Goal: Information Seeking & Learning: Find specific fact

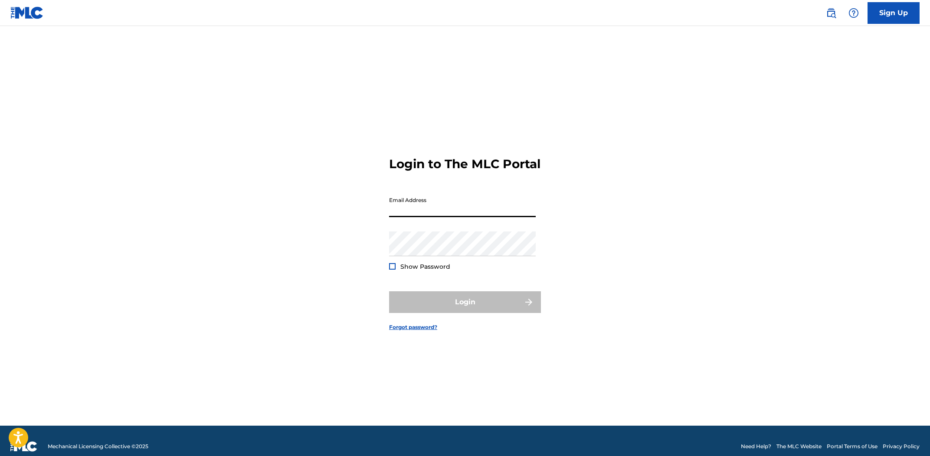
click at [458, 209] on input "Email Address" at bounding box center [462, 205] width 147 height 25
drag, startPoint x: 521, startPoint y: 213, endPoint x: 531, endPoint y: 224, distance: 15.7
type input "[EMAIL_ADDRESS][DOMAIN_NAME]"
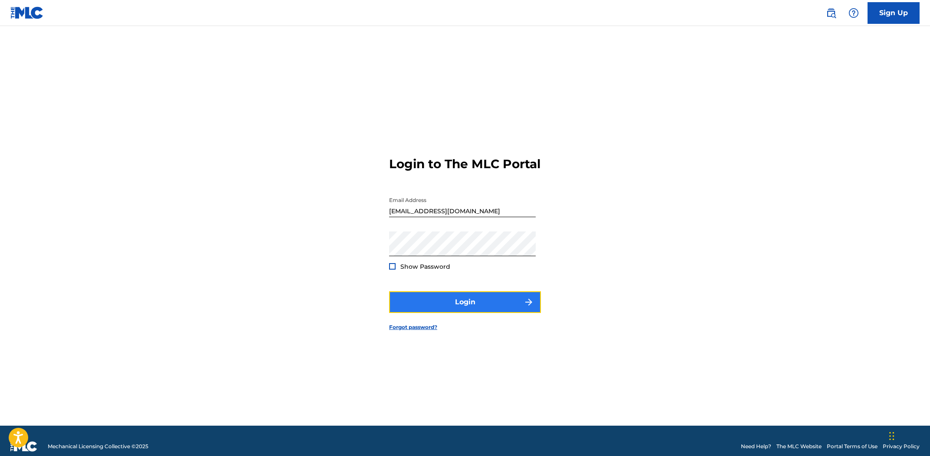
click at [482, 305] on button "Login" at bounding box center [465, 303] width 152 height 22
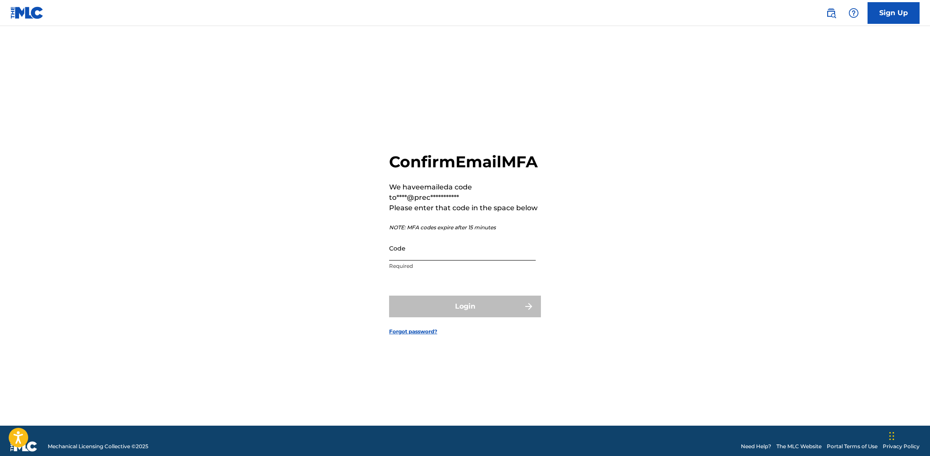
click at [495, 261] on input "Code" at bounding box center [462, 248] width 147 height 25
paste input "917853"
type input "917853"
click at [492, 317] on button "Login" at bounding box center [465, 307] width 152 height 22
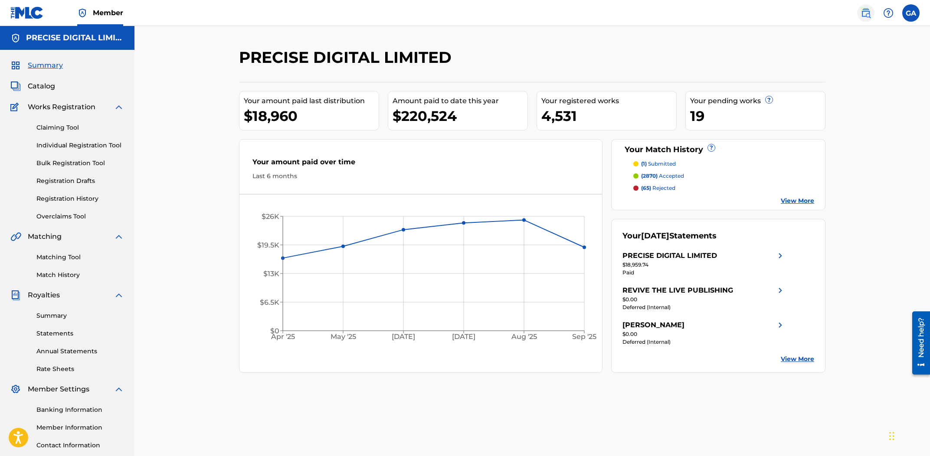
click at [866, 16] on img at bounding box center [866, 13] width 10 height 10
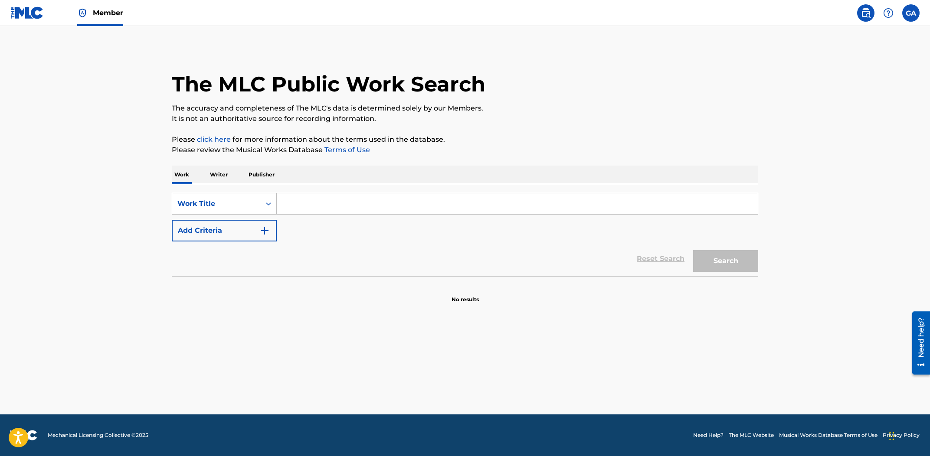
click at [246, 173] on div "Work Writer Publisher" at bounding box center [465, 175] width 587 height 18
click at [221, 173] on p "Writer" at bounding box center [218, 175] width 23 height 18
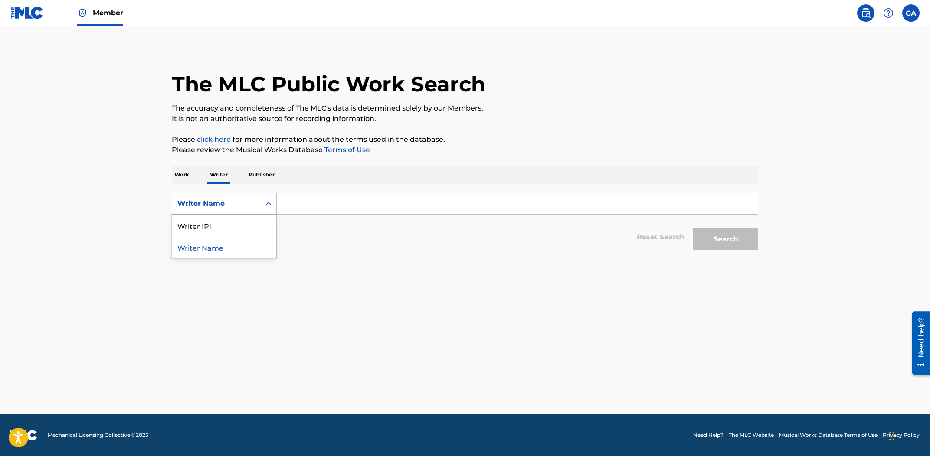
click at [258, 203] on div "Writer Name" at bounding box center [216, 204] width 89 height 16
drag, startPoint x: 259, startPoint y: 207, endPoint x: 265, endPoint y: 205, distance: 5.9
click at [260, 207] on div "Writer Name" at bounding box center [216, 204] width 89 height 16
click at [245, 196] on div "Writer Name" at bounding box center [216, 204] width 89 height 16
drag, startPoint x: 233, startPoint y: 219, endPoint x: 248, endPoint y: 216, distance: 15.9
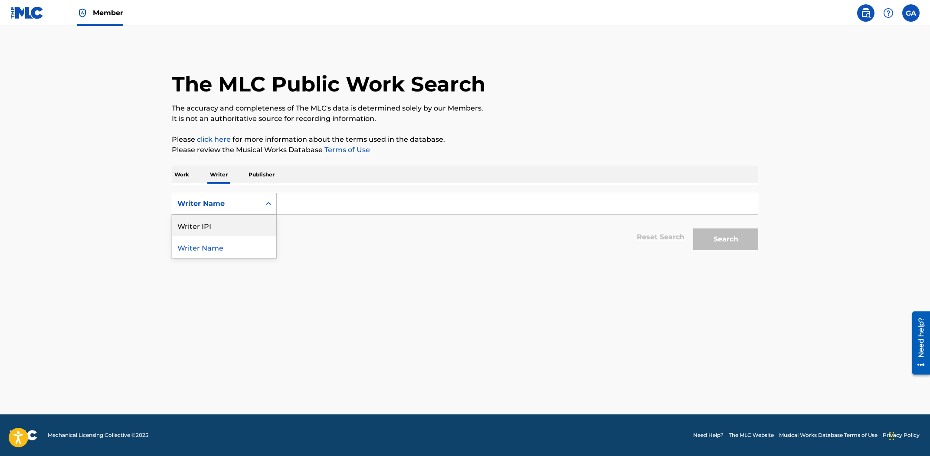
click at [241, 217] on div "Writer IPI" at bounding box center [224, 226] width 104 height 22
drag, startPoint x: 315, startPoint y: 197, endPoint x: 350, endPoint y: 194, distance: 34.8
click at [315, 197] on input "Search Form" at bounding box center [517, 203] width 481 height 21
paste input "1285925611"
type input "1285925611"
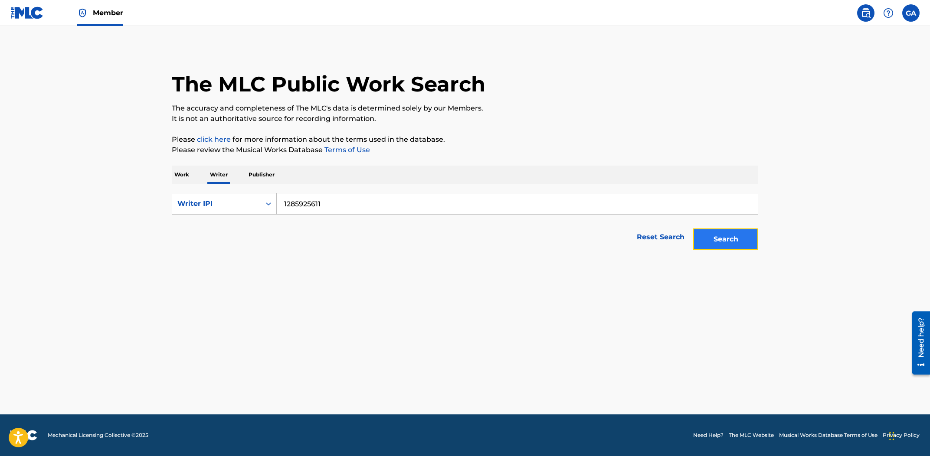
click at [724, 249] on button "Search" at bounding box center [725, 240] width 65 height 22
click at [733, 236] on button "Search" at bounding box center [725, 240] width 65 height 22
click at [727, 242] on button "Search" at bounding box center [725, 240] width 65 height 22
click at [728, 242] on button "Search" at bounding box center [725, 240] width 65 height 22
drag, startPoint x: 354, startPoint y: 198, endPoint x: 311, endPoint y: 199, distance: 42.5
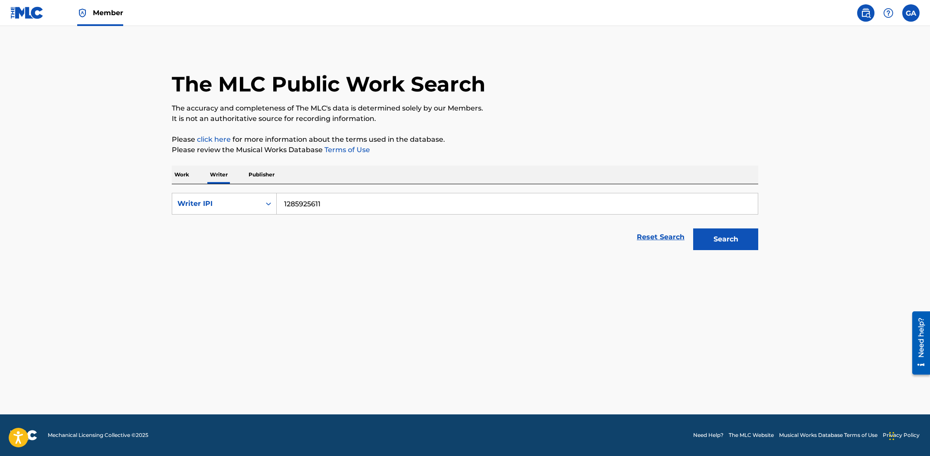
click at [354, 197] on input "1285925611" at bounding box center [517, 203] width 481 height 21
click at [240, 202] on div "Writer IPI" at bounding box center [216, 204] width 78 height 10
drag, startPoint x: 229, startPoint y: 230, endPoint x: 333, endPoint y: 218, distance: 104.8
click at [230, 230] on div "Writer Name" at bounding box center [224, 226] width 104 height 22
click at [414, 208] on input "Search Form" at bounding box center [517, 203] width 481 height 21
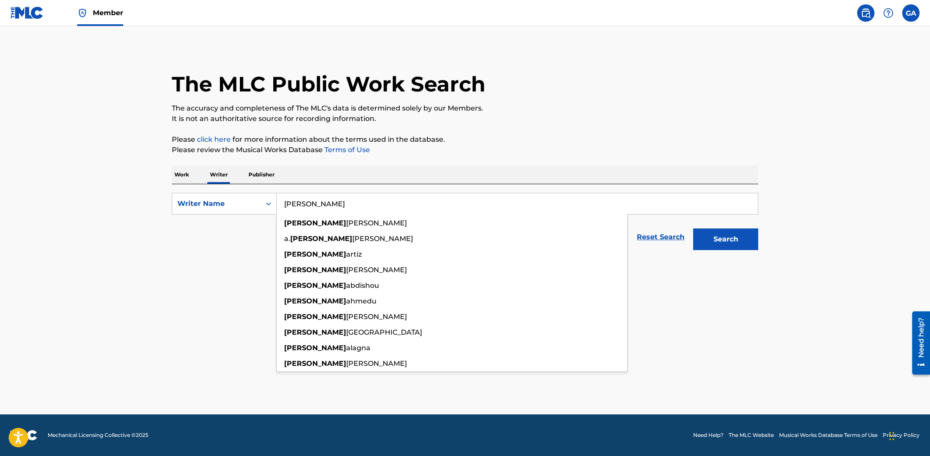
type input "[PERSON_NAME]"
click at [693, 229] on button "Search" at bounding box center [725, 240] width 65 height 22
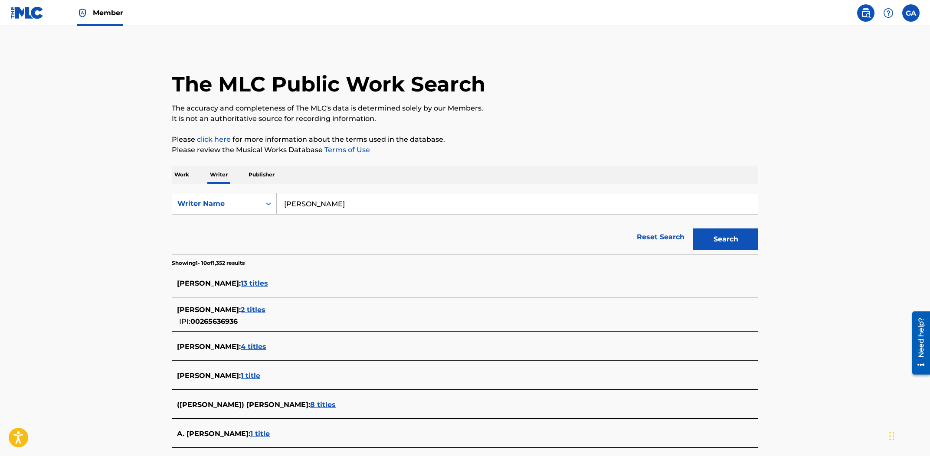
click at [426, 323] on div "[PERSON_NAME] : 2 titles IPI: 00265636936" at bounding box center [454, 316] width 554 height 22
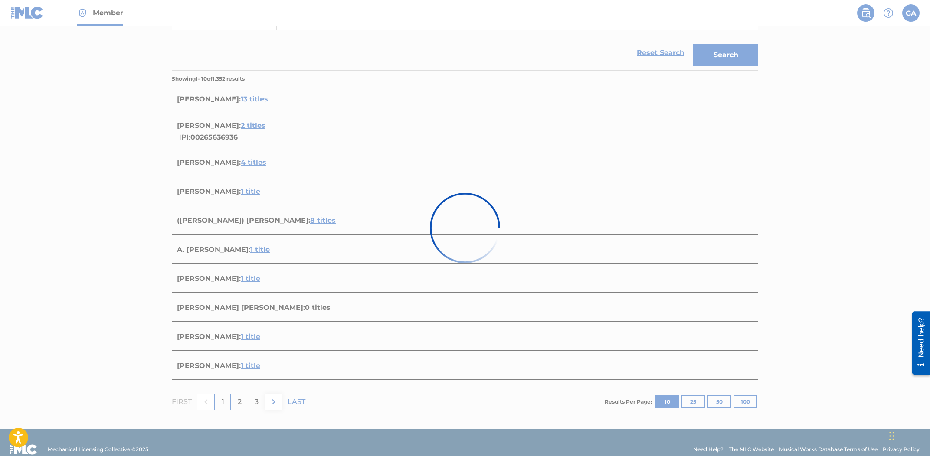
scroll to position [185, 0]
click at [50, 43] on div at bounding box center [465, 228] width 930 height 456
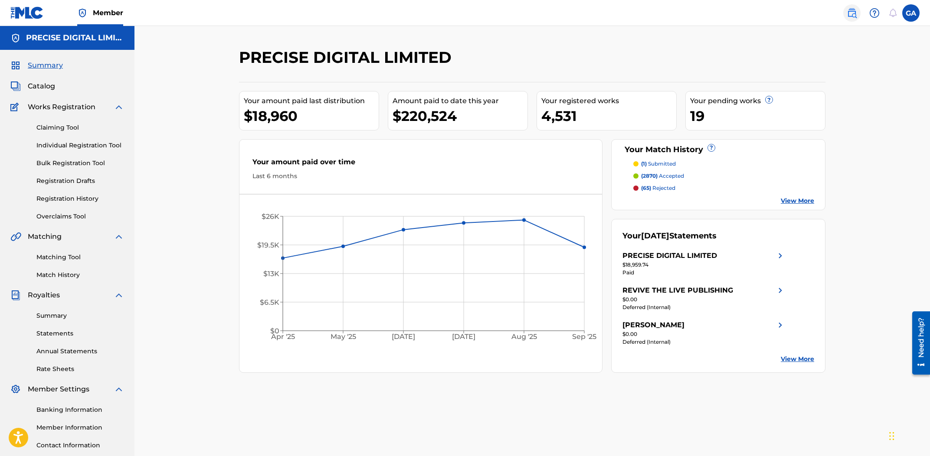
click at [853, 13] on img at bounding box center [852, 13] width 10 height 10
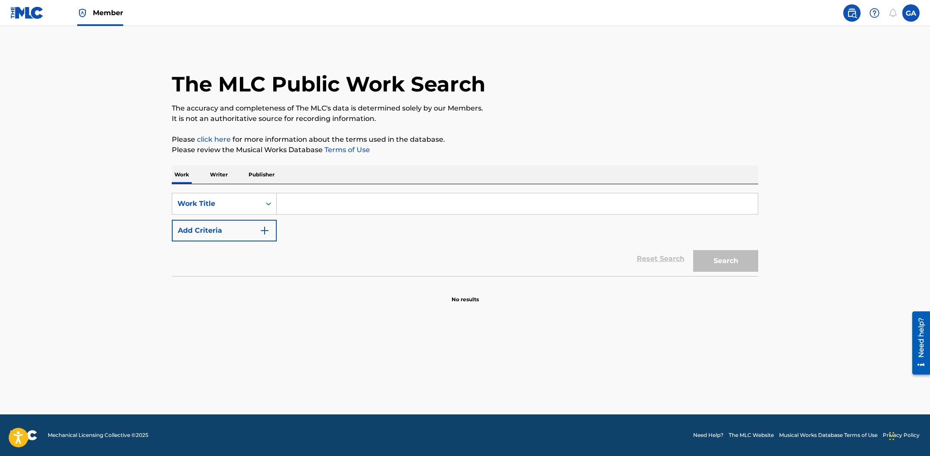
click at [223, 183] on p "Writer" at bounding box center [218, 175] width 23 height 18
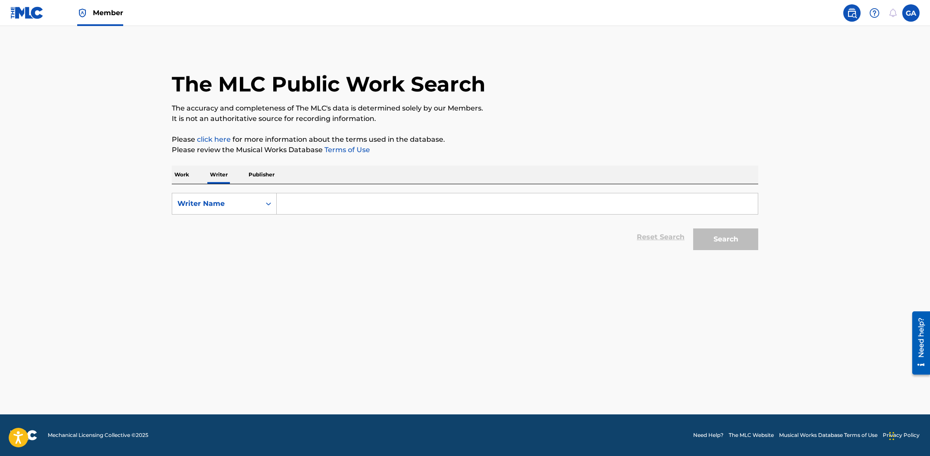
click at [291, 202] on input "Search Form" at bounding box center [517, 203] width 481 height 21
type input "mathew jacob avii"
click at [693, 229] on button "Search" at bounding box center [725, 240] width 65 height 22
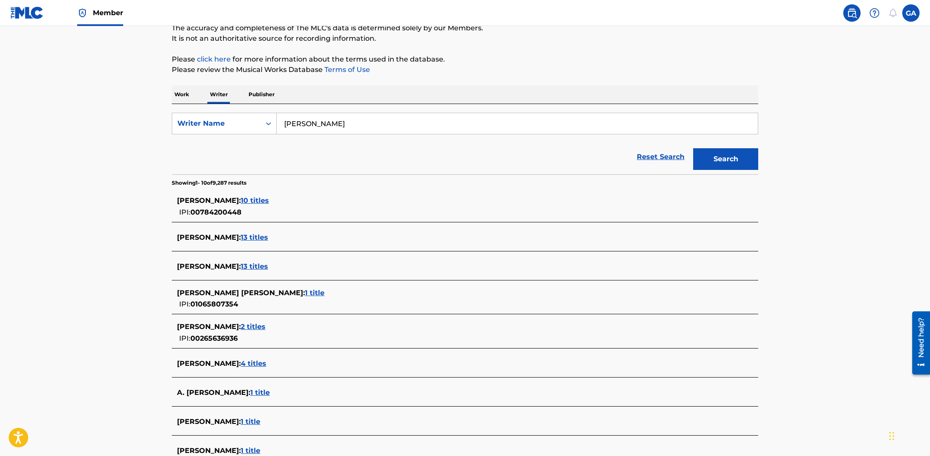
scroll to position [209, 0]
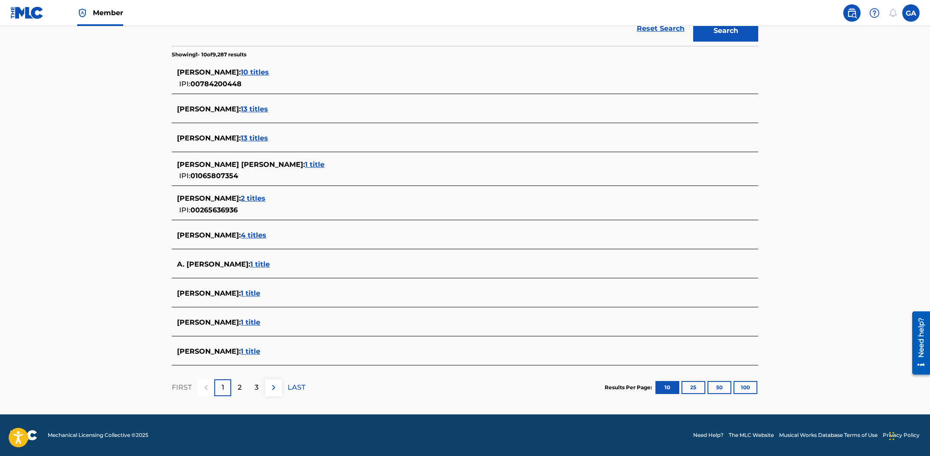
click at [243, 234] on span "4 titles" at bounding box center [254, 235] width 26 height 8
